Goal: Task Accomplishment & Management: Use online tool/utility

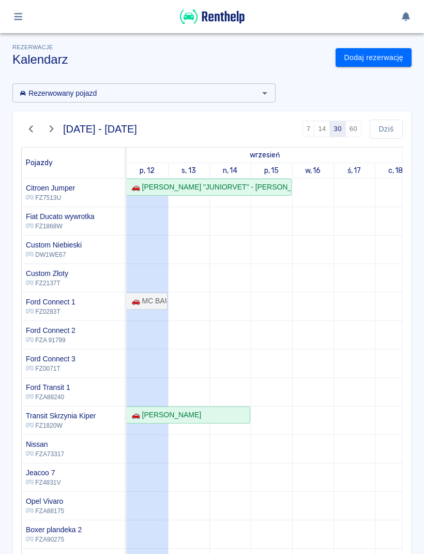
click at [27, 19] on button "button" at bounding box center [18, 17] width 20 height 18
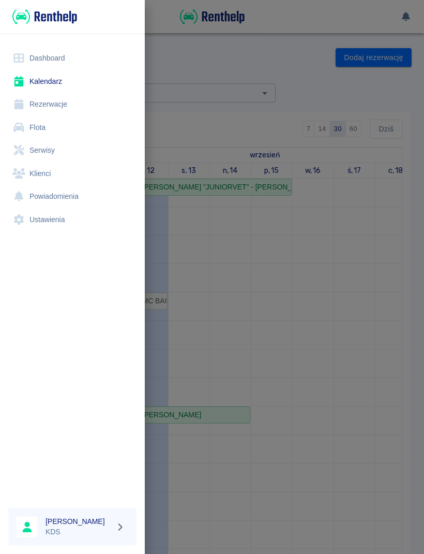
click at [61, 64] on link "Dashboard" at bounding box center [72, 58] width 128 height 23
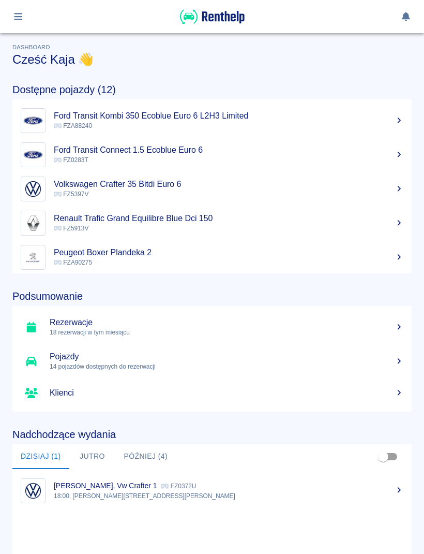
click at [33, 19] on div at bounding box center [212, 16] width 400 height 17
click at [24, 15] on icon "button" at bounding box center [18, 16] width 12 height 9
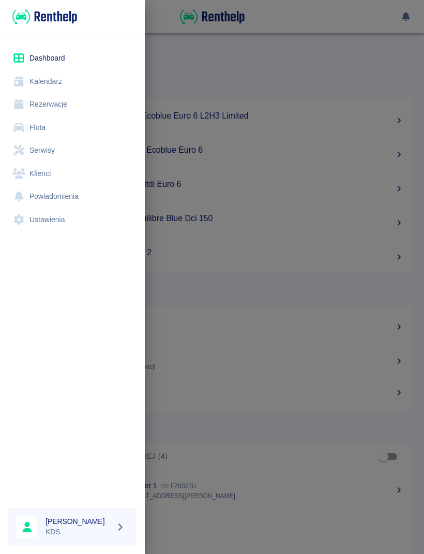
click at [56, 104] on link "Rezerwacje" at bounding box center [72, 104] width 128 height 23
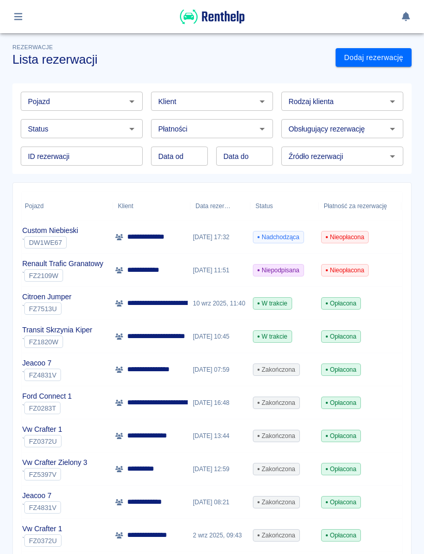
scroll to position [0, 28]
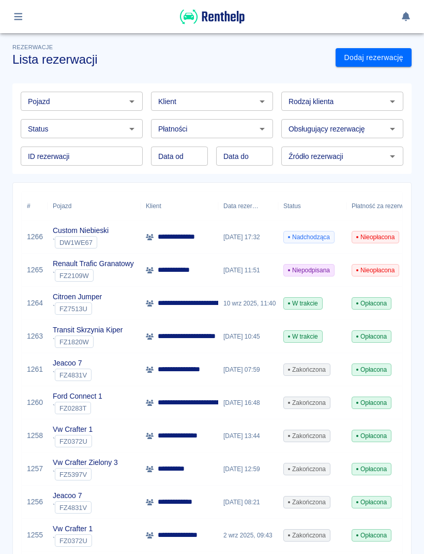
click at [213, 275] on div "**********" at bounding box center [180, 270] width 78 height 33
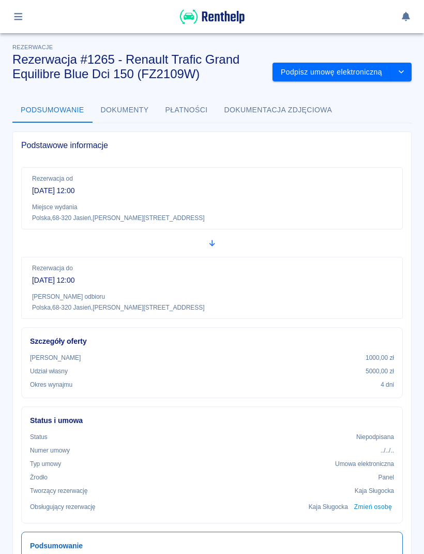
click at [354, 77] on button "Podpisz umowę elektroniczną" at bounding box center [332, 72] width 119 height 19
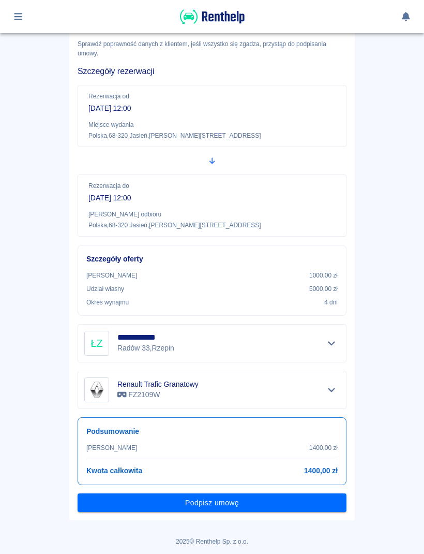
scroll to position [52, 0]
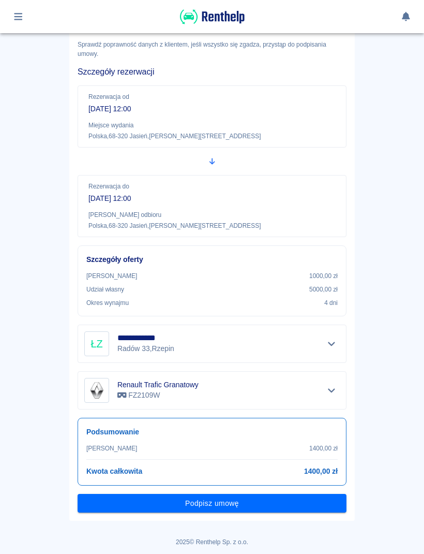
click at [146, 500] on button "Podpisz umowę" at bounding box center [212, 503] width 269 height 19
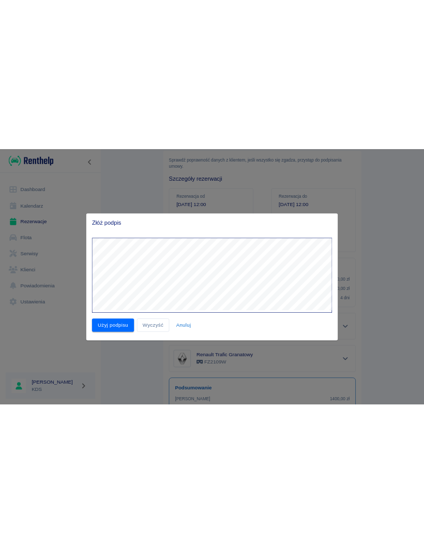
scroll to position [0, 0]
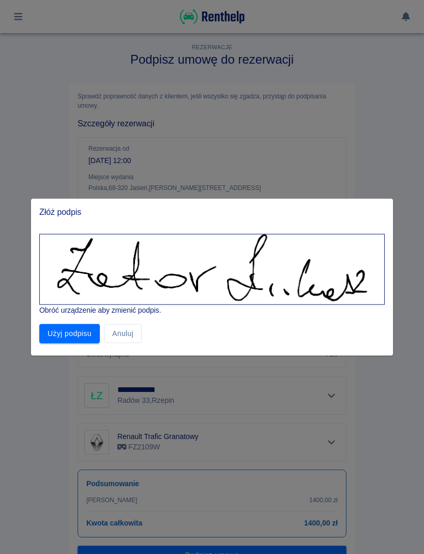
click at [85, 329] on button "Użyj podpisu" at bounding box center [69, 333] width 61 height 19
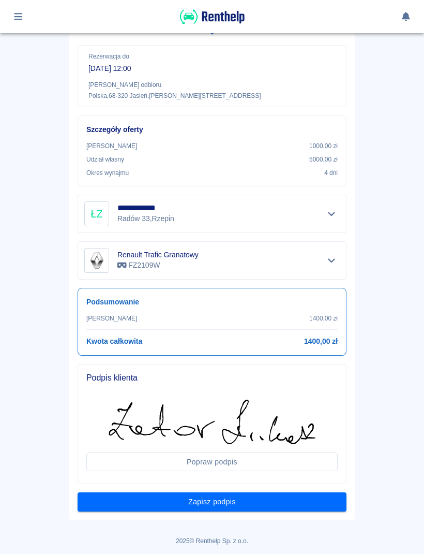
scroll to position [180, 0]
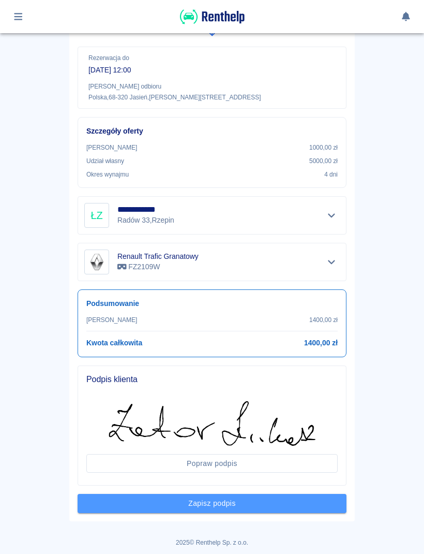
click at [323, 506] on button "Zapisz podpis" at bounding box center [212, 503] width 269 height 19
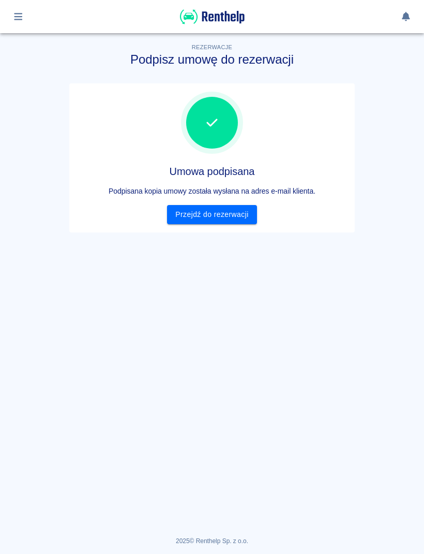
scroll to position [0, 0]
click at [246, 221] on link "Przejdź do rezerwacji" at bounding box center [212, 214] width 90 height 19
